Goal: Transaction & Acquisition: Purchase product/service

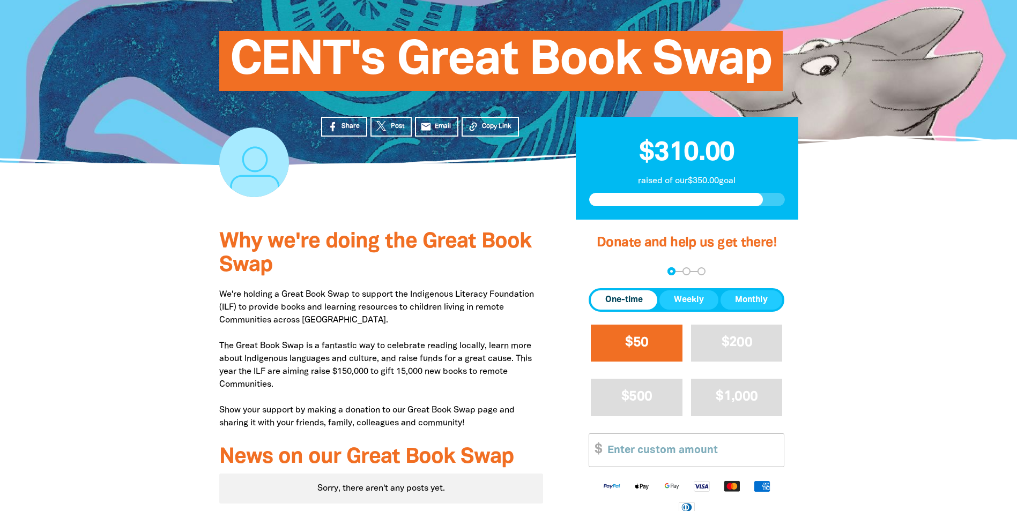
click at [626, 337] on span "$50" at bounding box center [636, 343] width 23 height 12
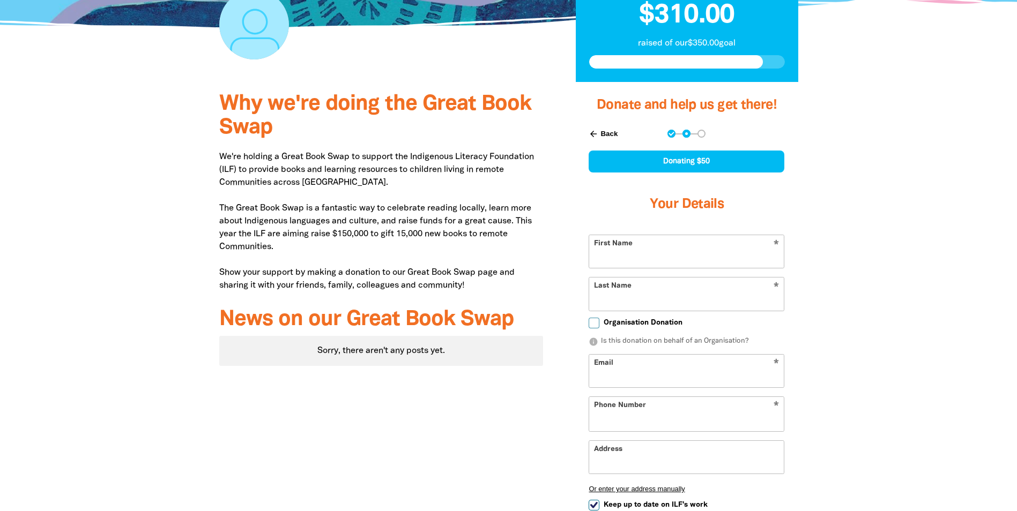
select select "AU"
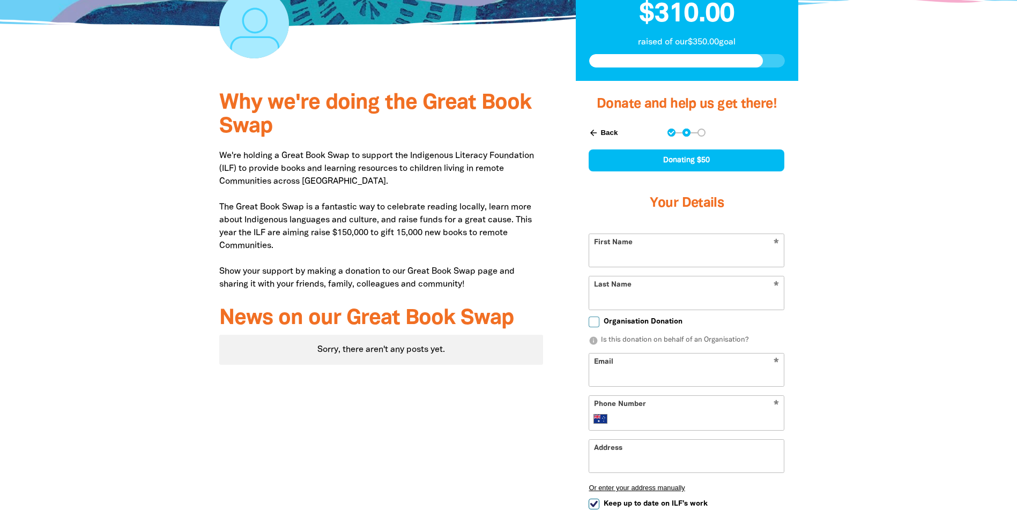
click at [659, 252] on input "First Name" at bounding box center [686, 250] width 195 height 33
type input "[PERSON_NAME]"
click at [603, 299] on input "Last Name" at bounding box center [686, 293] width 195 height 33
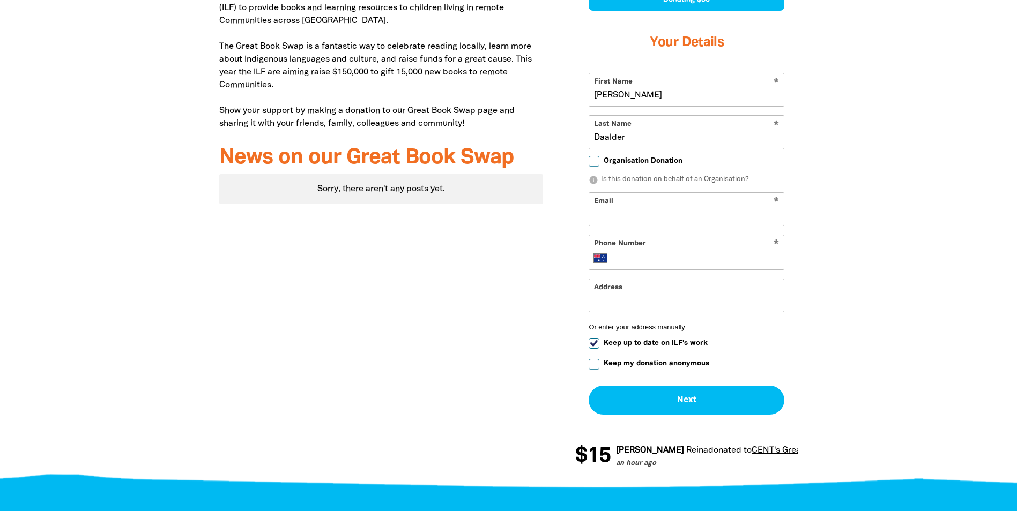
type input "Daalder"
click at [634, 207] on input "Email" at bounding box center [686, 209] width 195 height 33
type input "[PERSON_NAME][EMAIL_ADDRESS][DOMAIN_NAME]"
click at [642, 258] on input "Phone Number" at bounding box center [697, 258] width 164 height 13
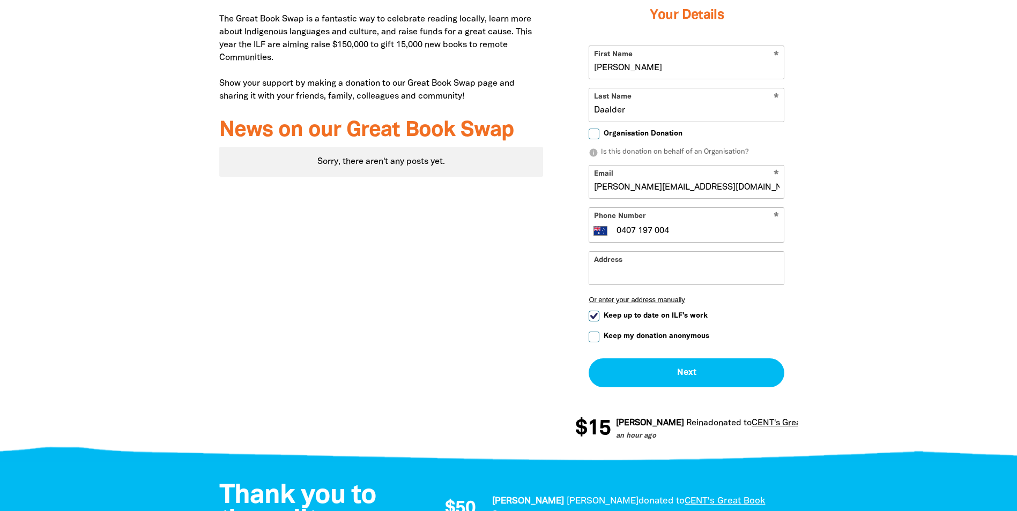
scroll to position [460, 0]
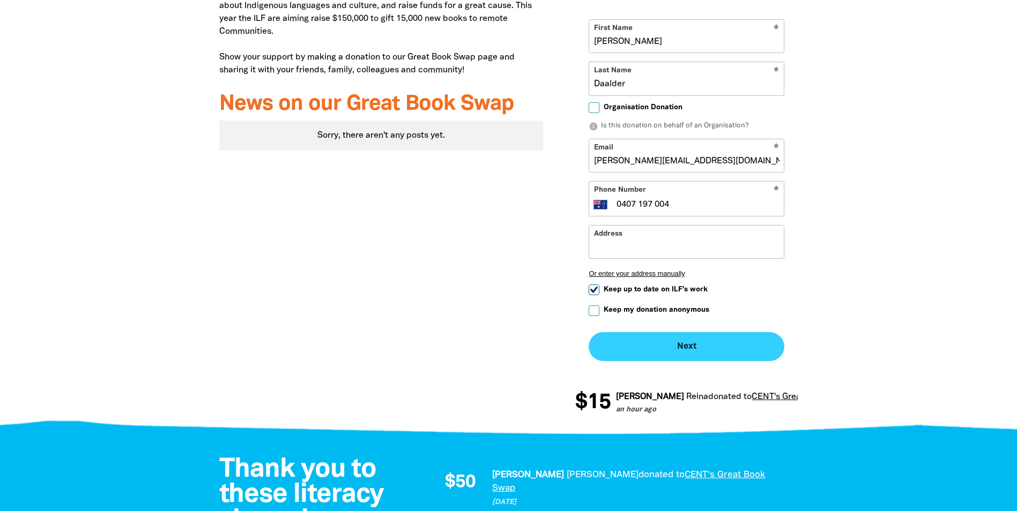
type input "0407 197 004"
click at [674, 344] on button "Next chevron_right" at bounding box center [687, 346] width 196 height 29
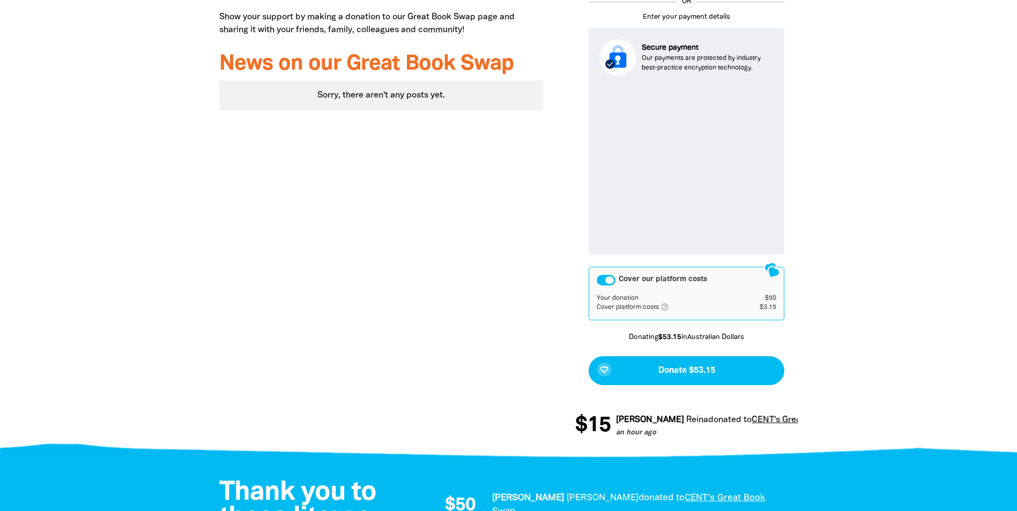
scroll to position [504, 0]
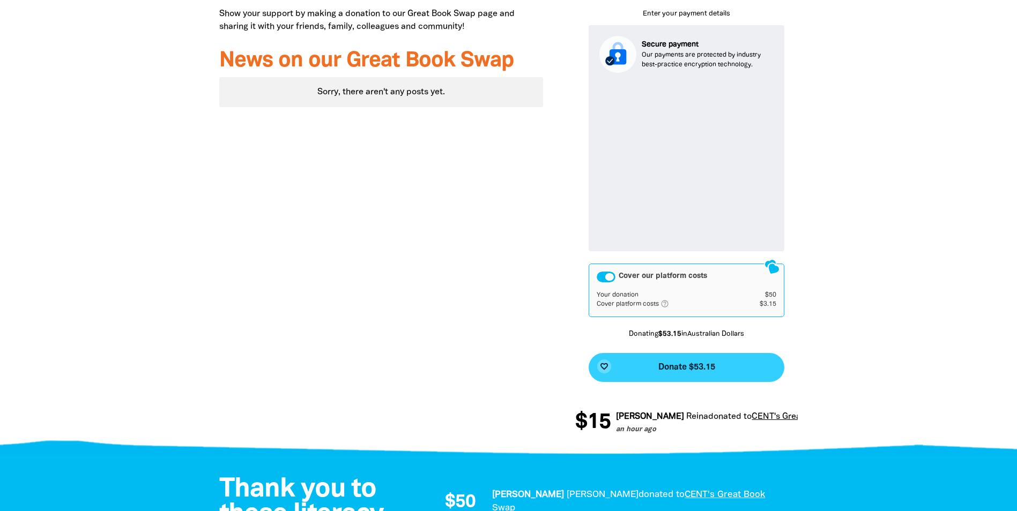
click at [683, 368] on span "Donate $53.15" at bounding box center [686, 367] width 57 height 9
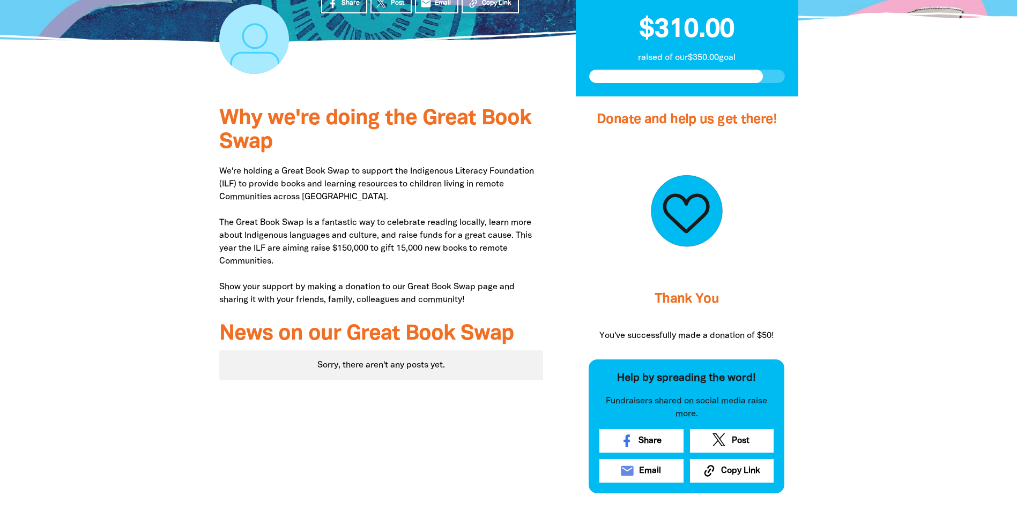
scroll to position [25, 0]
